Goal: Task Accomplishment & Management: Use online tool/utility

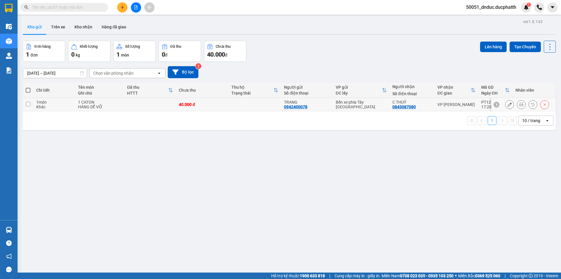
click at [64, 101] on div "1 món" at bounding box center [54, 102] width 36 height 5
checkbox input "true"
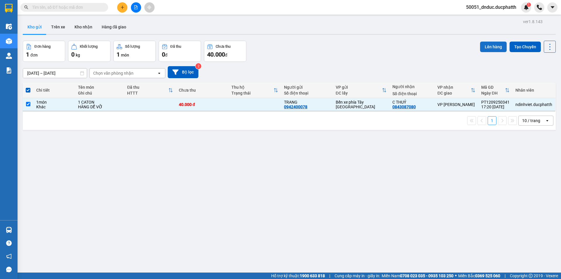
click at [490, 47] on button "Lên hàng" at bounding box center [493, 47] width 27 height 11
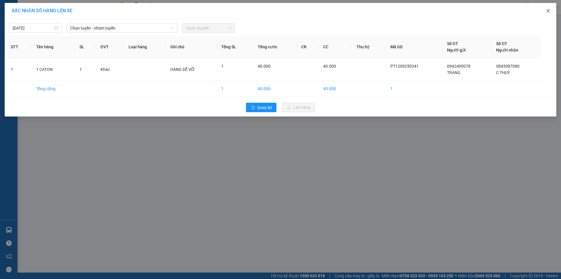
click at [549, 11] on icon "close" at bounding box center [548, 10] width 5 height 5
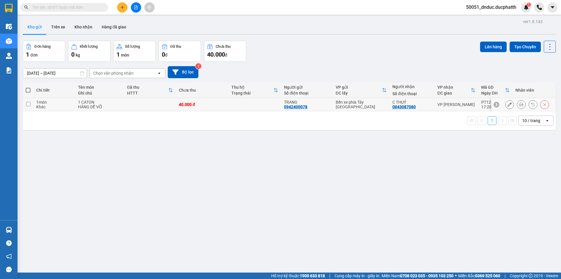
click at [31, 105] on td at bounding box center [28, 104] width 11 height 13
checkbox input "true"
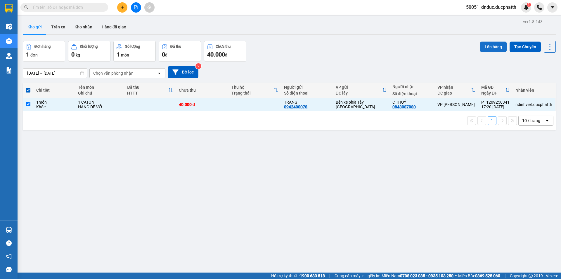
click at [492, 43] on button "Lên hàng" at bounding box center [493, 47] width 27 height 11
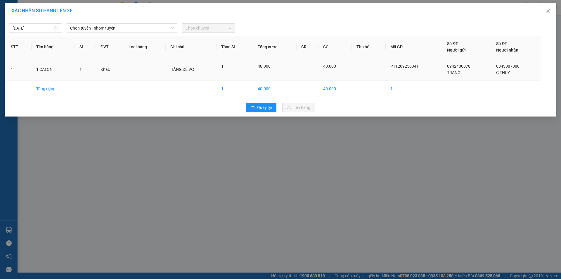
click at [90, 73] on td "1" at bounding box center [85, 69] width 21 height 23
click at [29, 27] on input "[DATE]" at bounding box center [33, 28] width 41 height 6
click at [80, 69] on div "13" at bounding box center [80, 70] width 7 height 7
type input "[DATE]"
click at [264, 112] on button "Quay lại" at bounding box center [261, 107] width 30 height 9
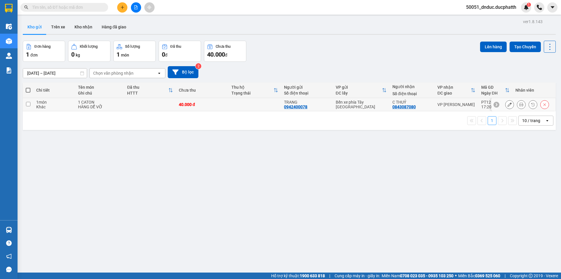
click at [61, 108] on div "Khác" at bounding box center [54, 106] width 36 height 5
checkbox input "true"
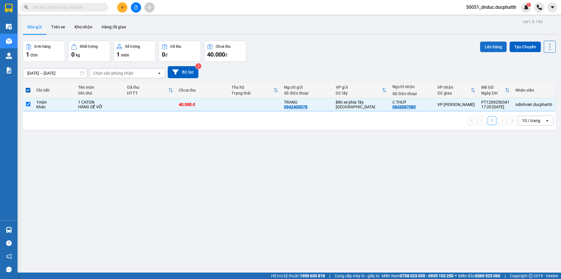
click at [488, 46] on button "Lên hàng" at bounding box center [493, 47] width 27 height 11
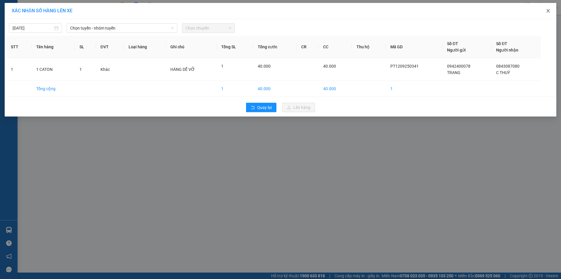
click at [548, 11] on icon "close" at bounding box center [548, 11] width 3 height 4
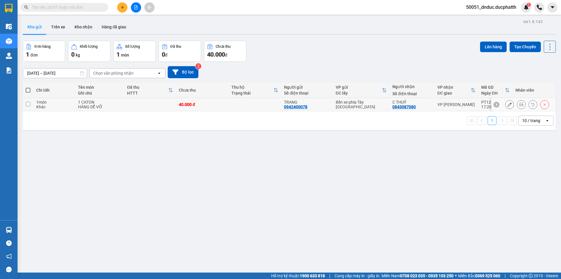
click at [29, 103] on input "checkbox" at bounding box center [28, 104] width 4 height 4
checkbox input "true"
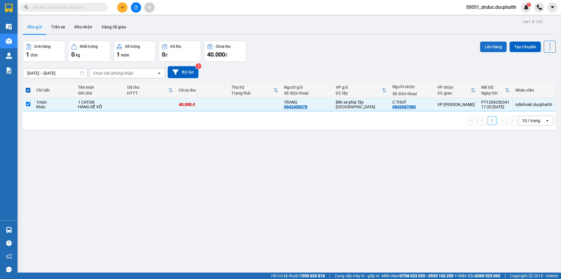
click at [483, 51] on button "Lên hàng" at bounding box center [493, 47] width 27 height 11
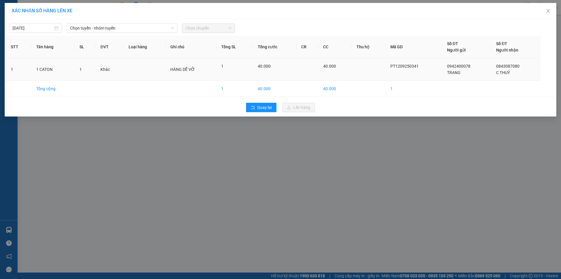
click at [255, 74] on tr "1 1 CATON 1 Khác HÀNG DỄ VỠ 1 40.000 40.000 PT1209250341 0942400078 TRANG 08430…" at bounding box center [280, 69] width 549 height 23
drag, startPoint x: 198, startPoint y: 74, endPoint x: 141, endPoint y: 70, distance: 57.1
click at [193, 74] on td "HÀNG DỄ VỠ" at bounding box center [191, 69] width 51 height 23
click at [35, 31] on input "[DATE]" at bounding box center [33, 28] width 41 height 6
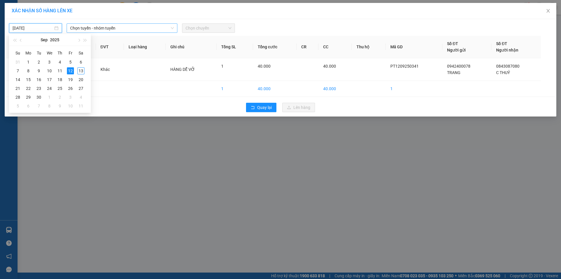
click at [128, 28] on span "Chọn tuyến - nhóm tuyến" at bounding box center [122, 28] width 104 height 9
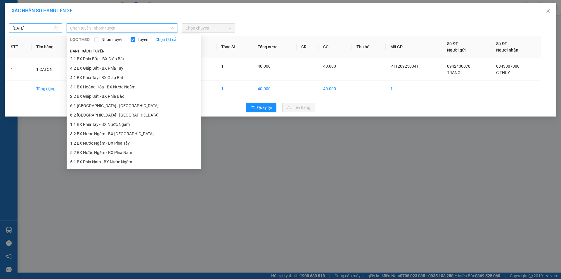
click at [51, 26] on input "[DATE]" at bounding box center [33, 28] width 41 height 6
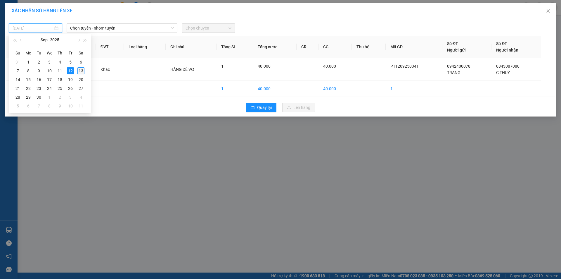
click at [79, 70] on div "13" at bounding box center [80, 70] width 7 height 7
type input "[DATE]"
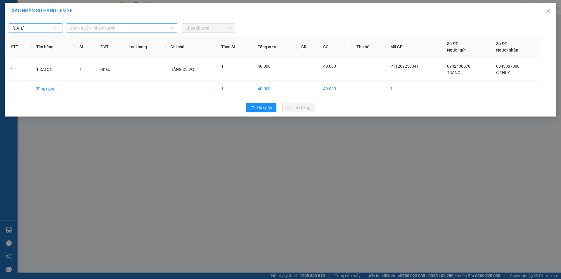
click at [115, 26] on span "Chọn tuyến - nhóm tuyến" at bounding box center [122, 28] width 104 height 9
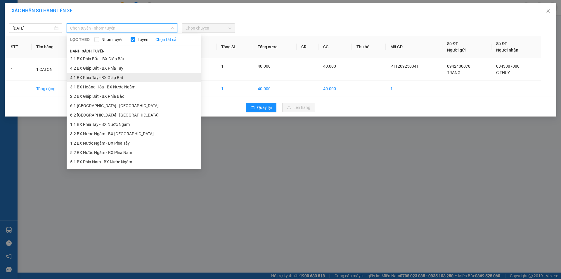
click at [128, 79] on li "4.1 BX Phía Tây - BX Giáp Bát" at bounding box center [134, 77] width 134 height 9
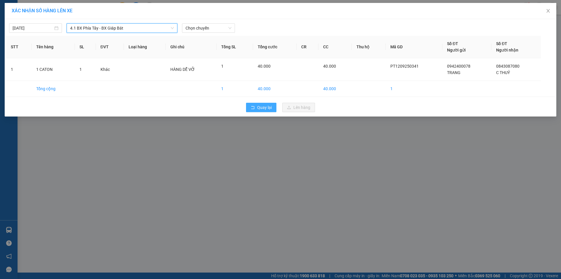
click at [260, 107] on span "Quay lại" at bounding box center [264, 107] width 15 height 6
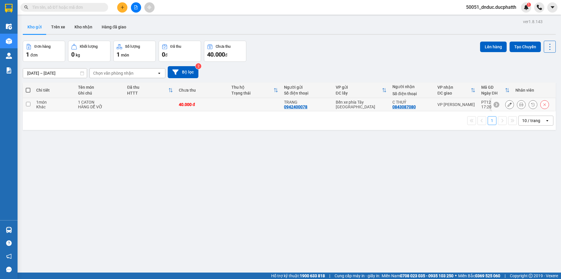
click at [31, 103] on td at bounding box center [28, 104] width 11 height 13
checkbox input "true"
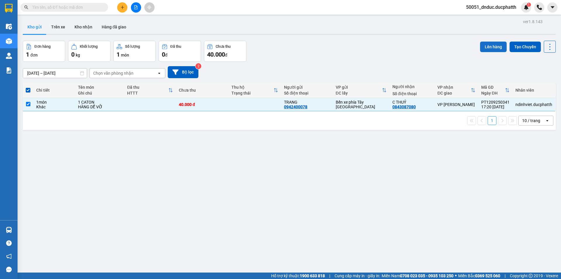
click at [482, 48] on button "Lên hàng" at bounding box center [493, 47] width 27 height 11
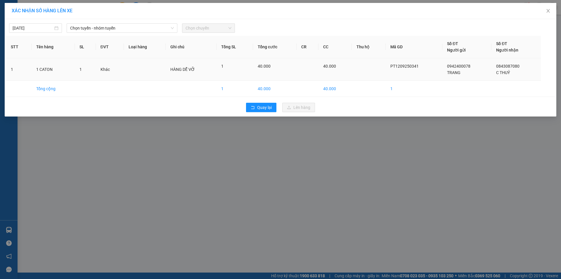
click at [185, 67] on span "HÀNG DỄ VỠ" at bounding box center [182, 69] width 25 height 5
click at [145, 33] on div "[DATE] Chọn tuyến - nhóm tuyến Chọn chuyến STT Tên hàng SL ĐVT Loại hàng Ghi ch…" at bounding box center [281, 67] width 552 height 97
click at [136, 26] on span "Chọn tuyến - nhóm tuyến" at bounding box center [122, 28] width 104 height 9
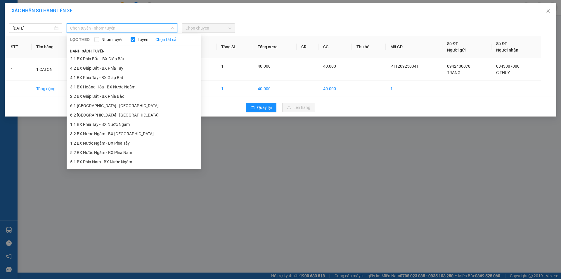
click at [34, 20] on div "[DATE] Chọn tuyến - nhóm tuyến LỌC THEO Nhóm tuyến Tuyến Chọn tất cả Danh sách …" at bounding box center [280, 26] width 549 height 12
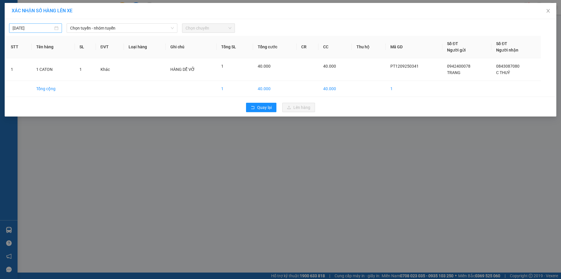
click at [39, 31] on div "[DATE]" at bounding box center [35, 27] width 53 height 9
click at [82, 69] on div "13" at bounding box center [80, 70] width 7 height 7
type input "[DATE]"
click at [121, 25] on span "Chọn tuyến - nhóm tuyến" at bounding box center [122, 28] width 104 height 9
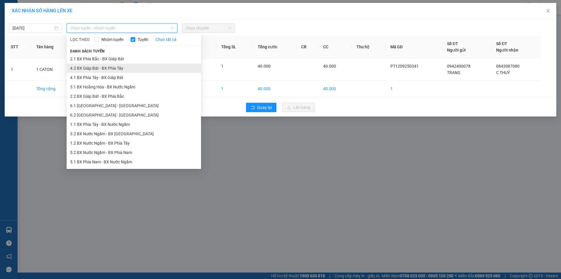
click at [122, 70] on li "4.2 BX Giáp Bát - BX Phía Tây" at bounding box center [134, 67] width 134 height 9
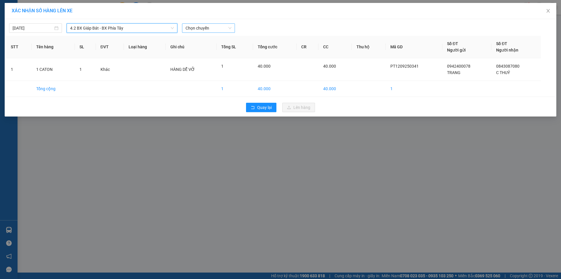
click at [219, 32] on span "Chọn chuyến" at bounding box center [209, 28] width 46 height 9
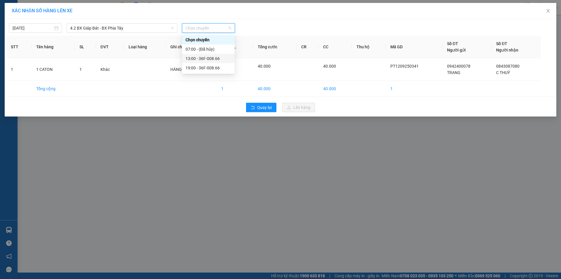
click at [288, 24] on div at bounding box center [349, 27] width 227 height 9
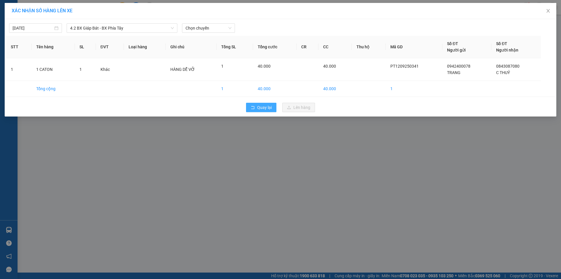
click at [271, 108] on span "Quay lại" at bounding box center [264, 107] width 15 height 6
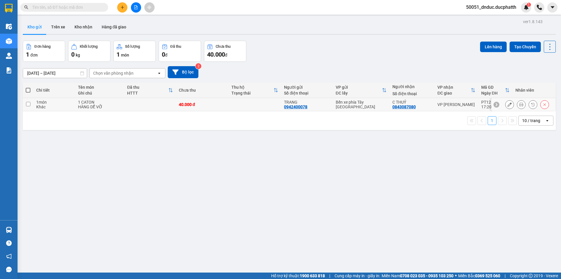
click at [147, 105] on td at bounding box center [149, 104] width 51 height 13
checkbox input "true"
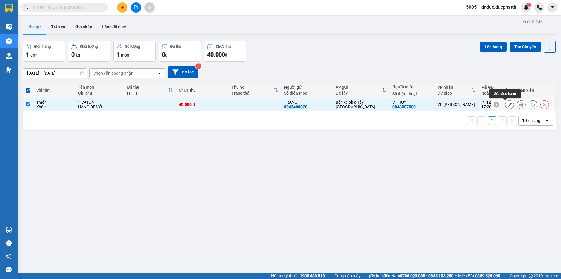
click at [508, 106] on icon at bounding box center [510, 104] width 4 height 4
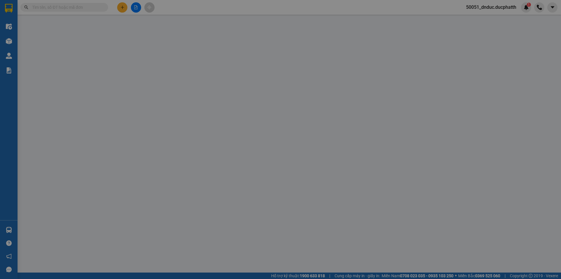
type input "0942400078"
type input "TRANG"
type input "0843087080"
type input "C THUỶ"
type input "40.000"
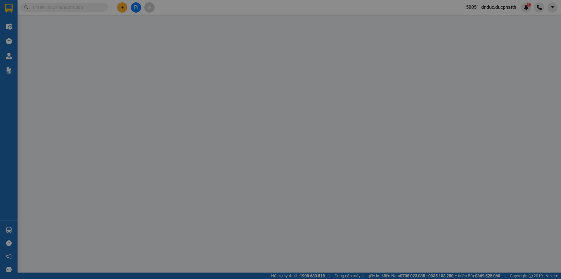
type input "40.000"
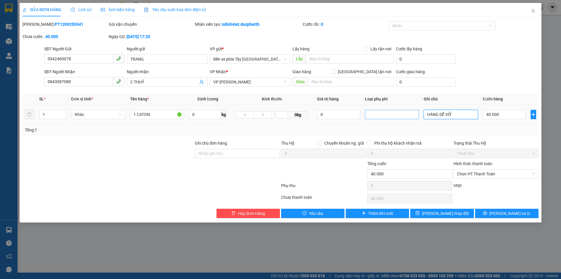
drag, startPoint x: 461, startPoint y: 113, endPoint x: 416, endPoint y: 119, distance: 45.7
click at [416, 119] on tr "1 Khác 1 CATON 0 kg 0kg 0 HÀNG DỄ VỠ 40.000" at bounding box center [281, 115] width 516 height 20
click at [533, 12] on icon "close" at bounding box center [533, 11] width 3 height 4
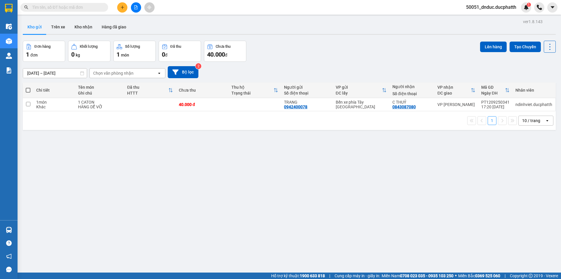
click at [137, 8] on icon "file-add" at bounding box center [136, 7] width 4 height 4
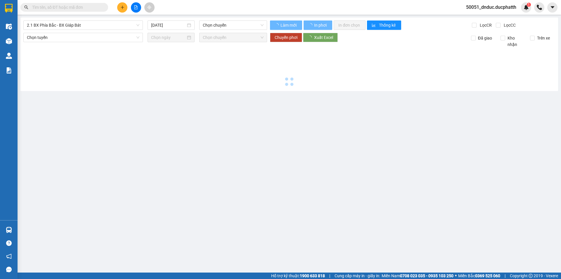
type input "[DATE]"
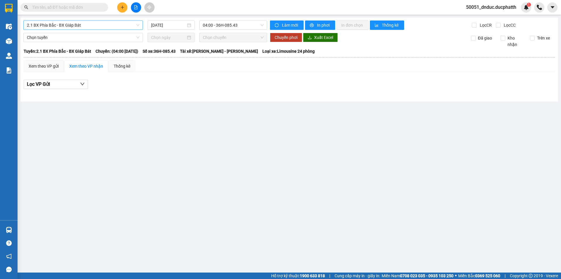
click at [85, 28] on span "2.1 BX Phía Bắc - BX Giáp Bát" at bounding box center [83, 25] width 113 height 9
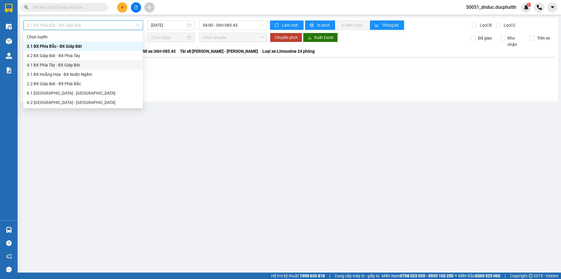
click at [74, 66] on div "4.1 BX Phía Tây - BX Giáp Bát" at bounding box center [83, 65] width 113 height 6
type input "[DATE]"
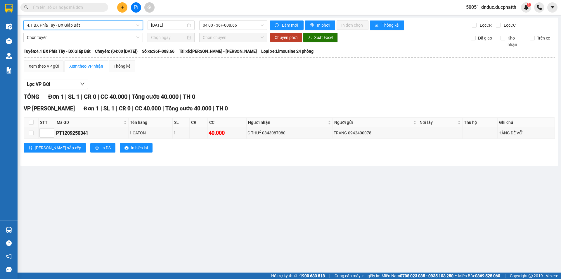
click at [74, 22] on span "4.1 BX Phía Tây - BX Giáp Bát" at bounding box center [83, 25] width 113 height 9
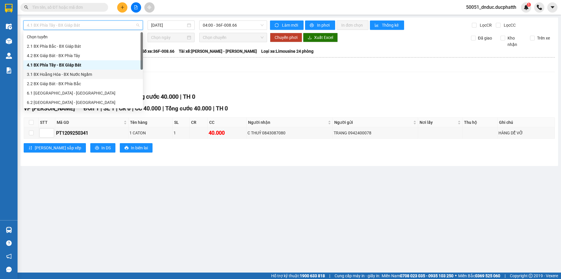
scroll to position [29, 0]
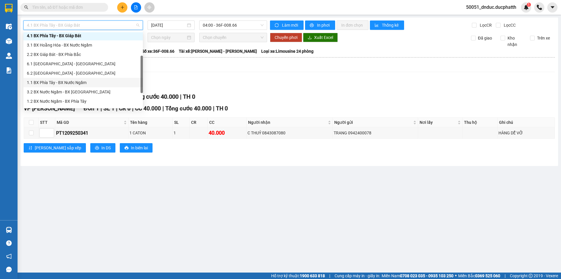
click at [66, 81] on div "1.1 BX Phía Tây - BX Nước Ngầm" at bounding box center [83, 82] width 113 height 6
type input "[DATE]"
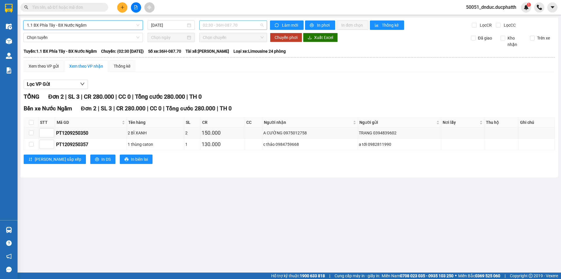
click at [240, 25] on span "02:30 - 36H-087.70" at bounding box center [233, 25] width 61 height 9
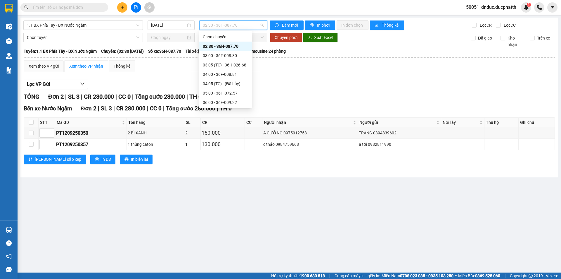
click at [224, 46] on div "02:30 - 36H-087.70" at bounding box center [226, 46] width 46 height 6
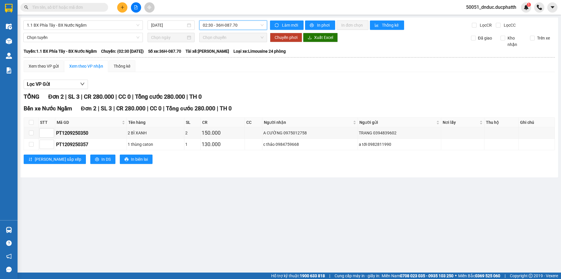
click at [317, 80] on div "Lọc VP Gửi" at bounding box center [289, 84] width 531 height 10
click at [322, 29] on button "In phơi" at bounding box center [320, 24] width 30 height 9
